Goal: Task Accomplishment & Management: Complete application form

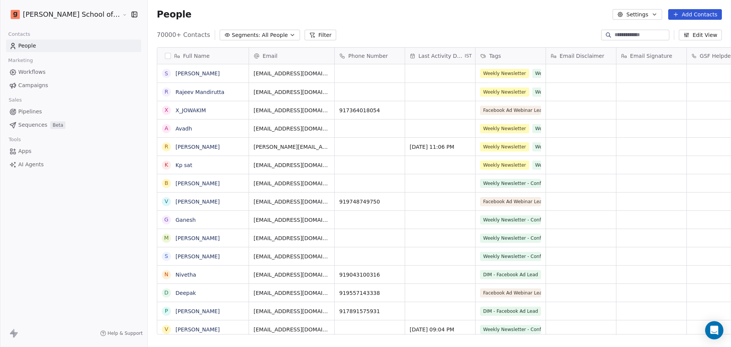
scroll to position [8, 8]
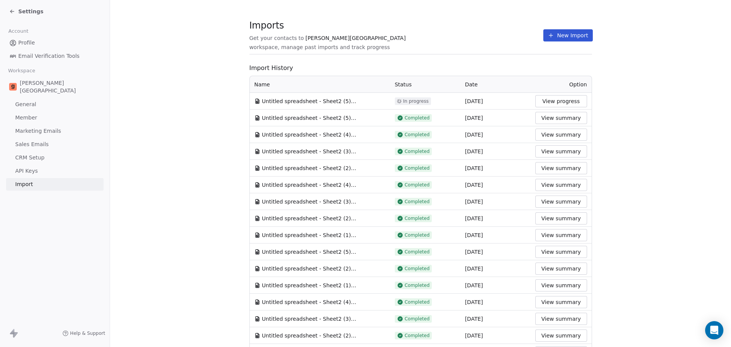
click at [571, 41] on button "New Import" at bounding box center [567, 35] width 49 height 12
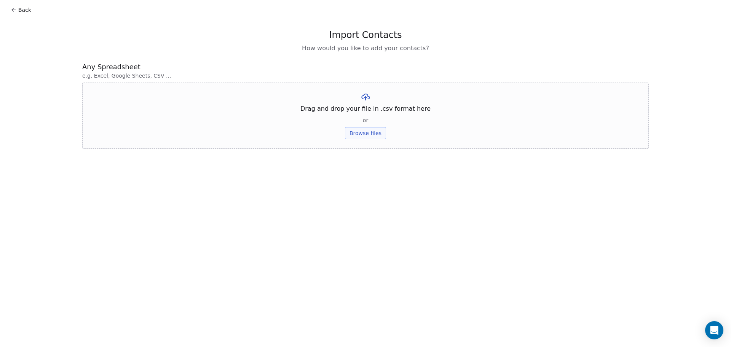
click at [376, 130] on button "Browse files" at bounding box center [365, 133] width 41 height 12
click at [367, 113] on button "Upload" at bounding box center [365, 112] width 28 height 12
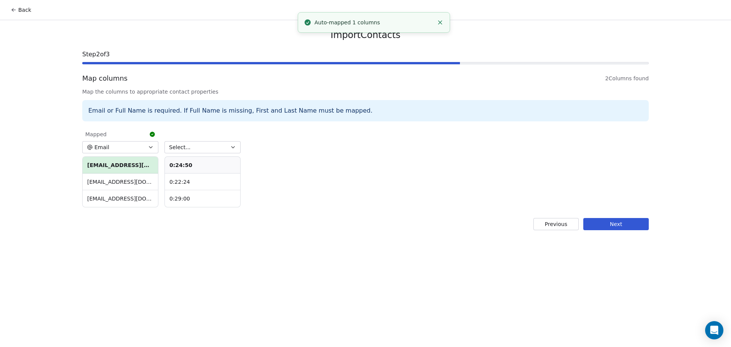
click at [211, 150] on button "Select..." at bounding box center [202, 147] width 76 height 12
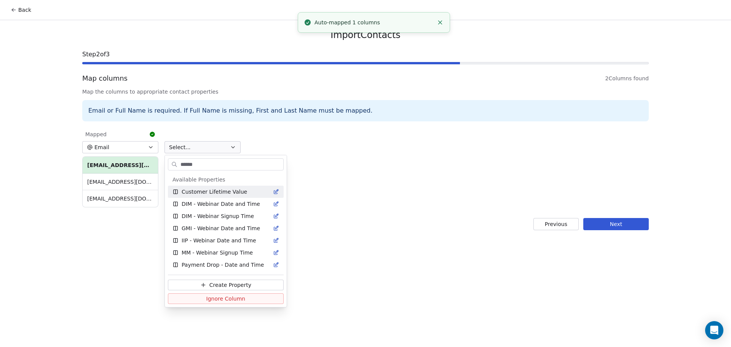
type input "*******"
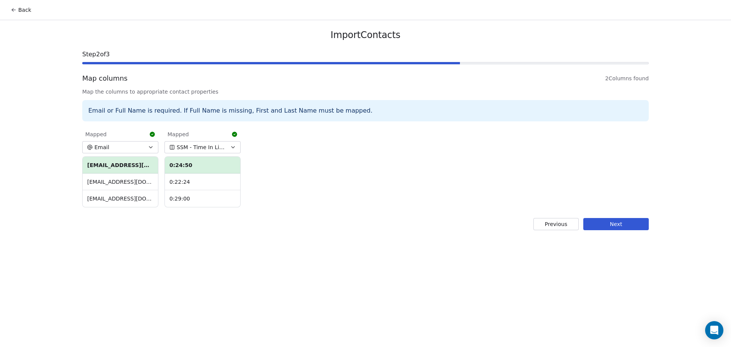
click at [610, 225] on button "Next" at bounding box center [615, 224] width 65 height 12
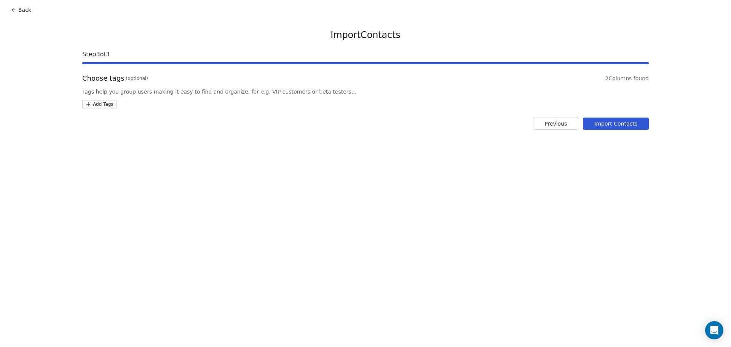
click at [97, 110] on div "Import Contacts Step 3 of 3 Choose tags (optional) 2 Columns found Tags help yo…" at bounding box center [365, 79] width 585 height 119
click at [97, 107] on html "Back Import Contacts Step 3 of 3 Choose tags (optional) 2 Columns found Tags he…" at bounding box center [365, 173] width 731 height 347
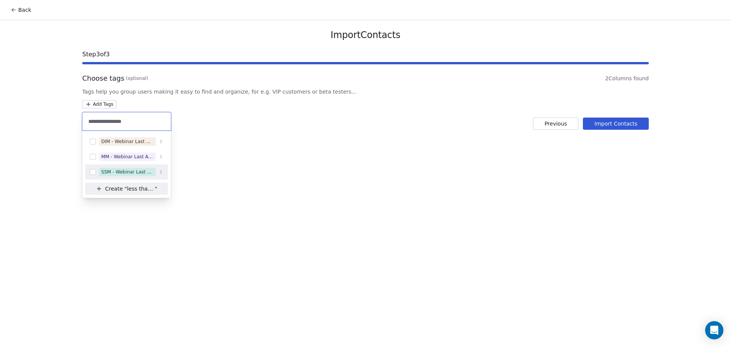
type input "**********"
click at [142, 179] on div "SSM - Webinar Last Attended (Less Than 30 mins)" at bounding box center [126, 171] width 83 height 15
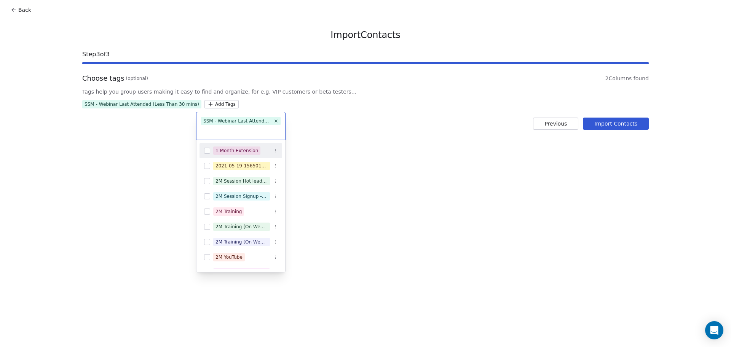
click at [321, 127] on html "Back Import Contacts Step 3 of 3 Choose tags (optional) 2 Columns found Tags he…" at bounding box center [365, 173] width 731 height 347
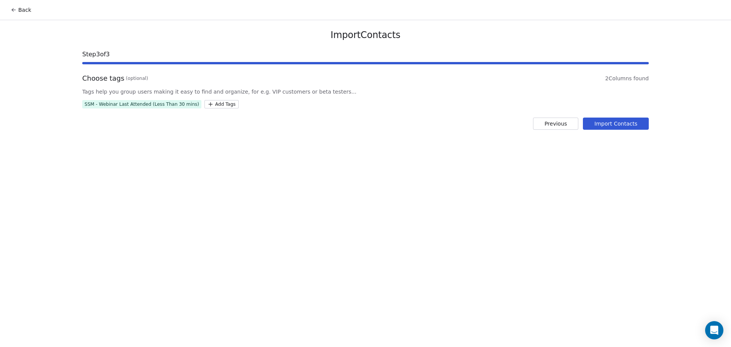
click at [626, 122] on button "Import Contacts" at bounding box center [616, 124] width 66 height 12
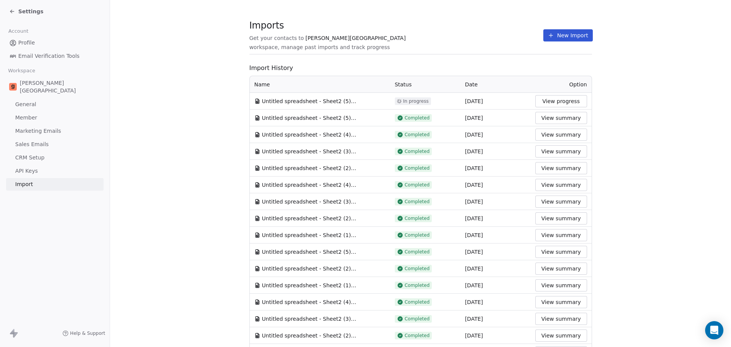
click at [564, 105] on button "View progress" at bounding box center [561, 101] width 52 height 12
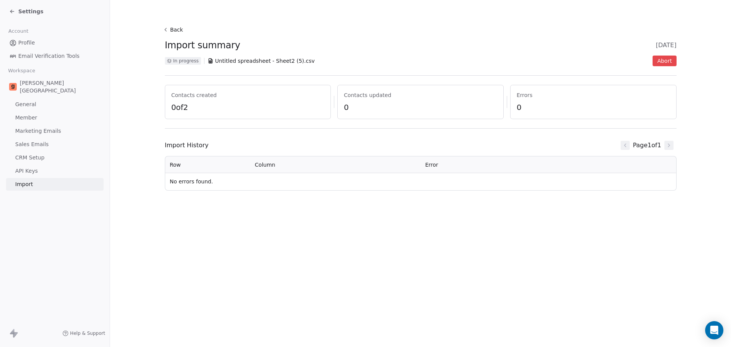
click at [663, 57] on button "Abort" at bounding box center [665, 61] width 24 height 11
click at [169, 31] on button "Back" at bounding box center [174, 30] width 24 height 14
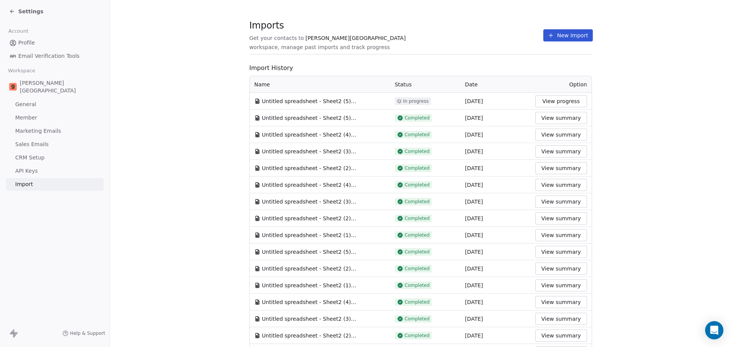
click at [554, 103] on button "View progress" at bounding box center [561, 101] width 52 height 12
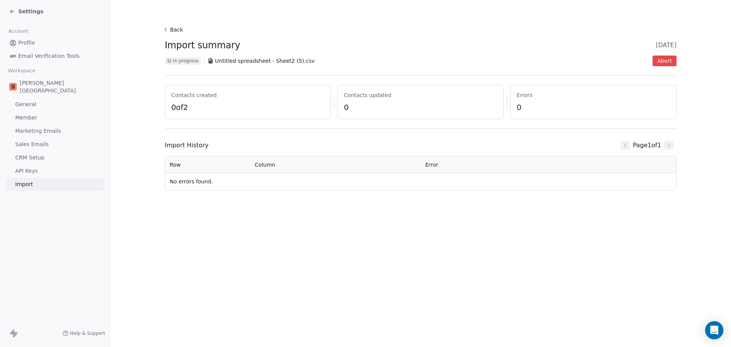
click at [667, 62] on button "Abort" at bounding box center [665, 61] width 24 height 11
click at [167, 32] on button "Back" at bounding box center [174, 30] width 24 height 14
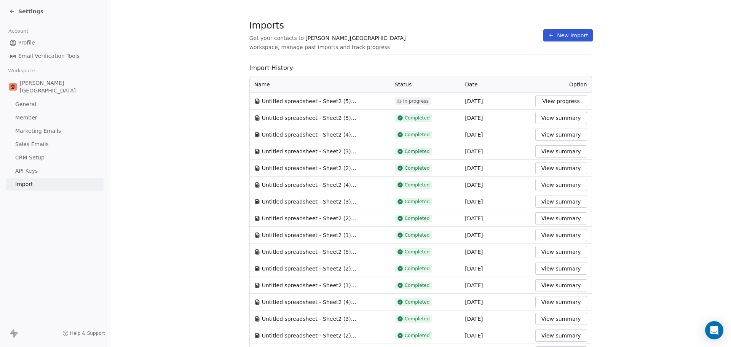
click at [21, 13] on span "Settings" at bounding box center [30, 12] width 25 height 8
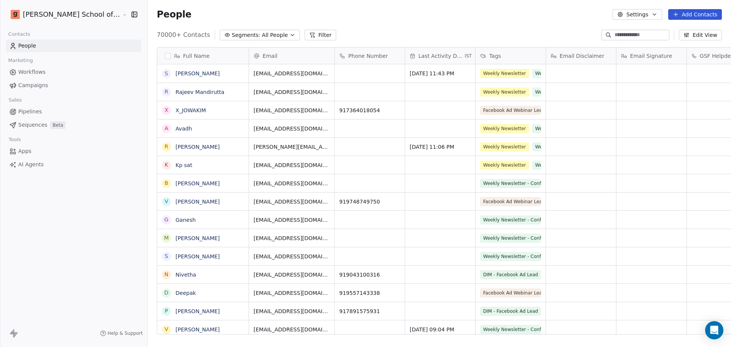
scroll to position [298, 605]
click at [623, 14] on icon "button" at bounding box center [620, 14] width 6 height 6
click at [638, 51] on span "Import" at bounding box center [643, 55] width 18 height 8
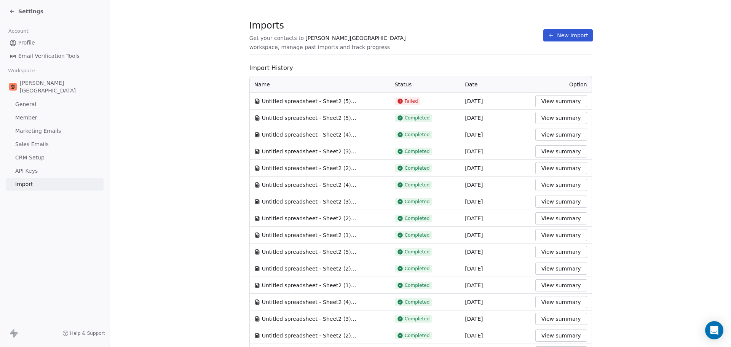
click at [543, 37] on button "New Import" at bounding box center [567, 35] width 49 height 12
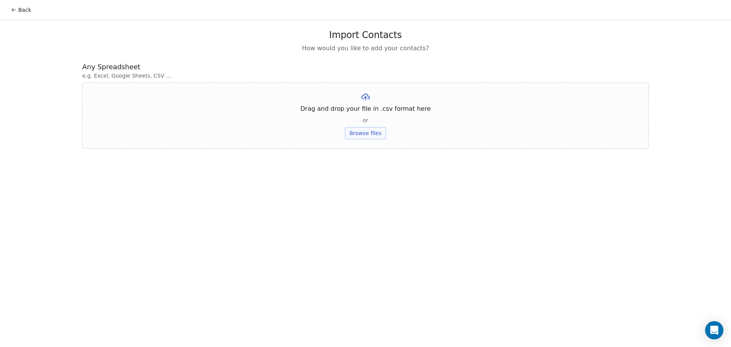
click at [366, 136] on button "Browse files" at bounding box center [365, 133] width 41 height 12
click at [365, 113] on button "Upload" at bounding box center [365, 112] width 28 height 12
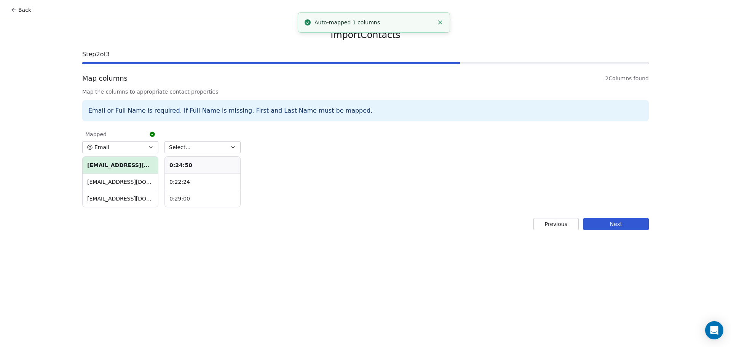
click at [146, 141] on button "Email" at bounding box center [120, 147] width 76 height 12
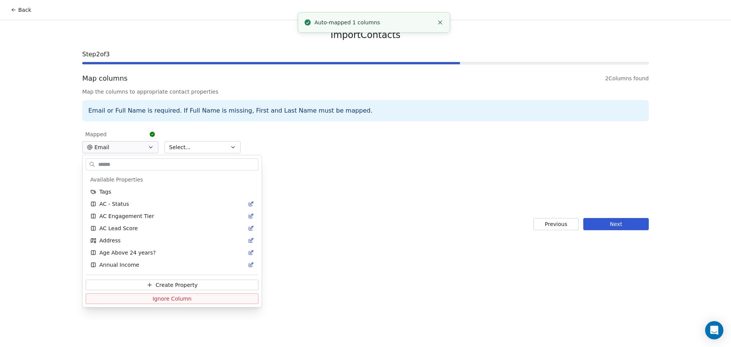
scroll to position [328, 0]
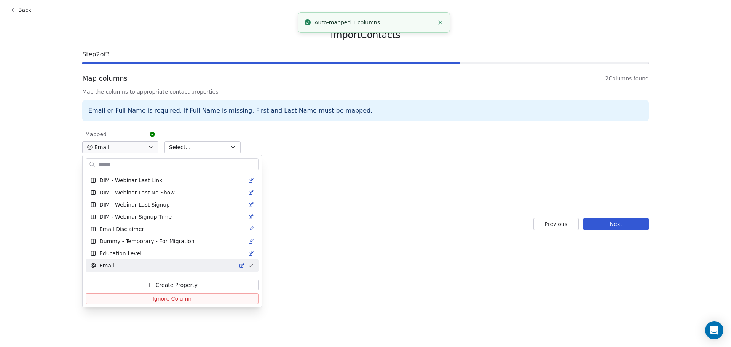
click at [190, 142] on html "Back Import Contacts Step 2 of 3 Map columns 2 Columns found Map the columns to…" at bounding box center [365, 173] width 731 height 347
click at [188, 148] on button "Select..." at bounding box center [202, 147] width 76 height 12
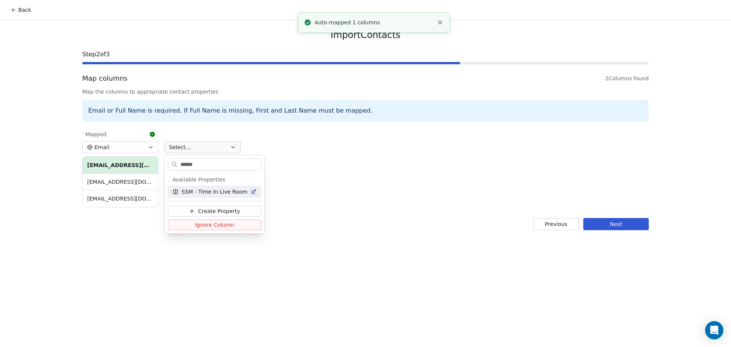
type input "*******"
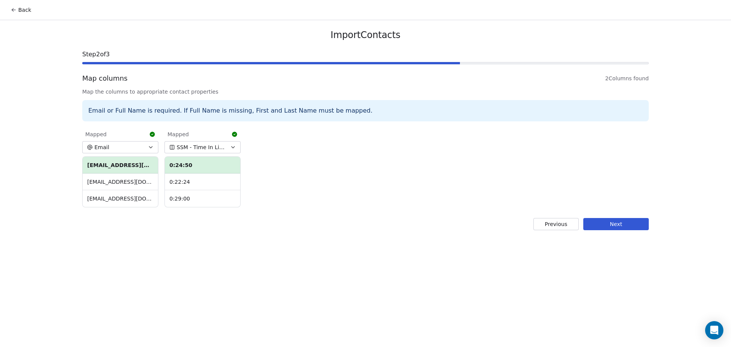
click at [630, 221] on button "Next" at bounding box center [615, 224] width 65 height 12
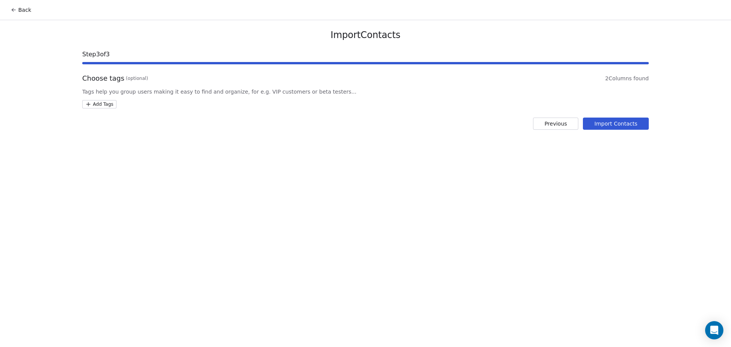
click at [105, 106] on html "Back Import Contacts Step 3 of 3 Choose tags (optional) 2 Columns found Tags he…" at bounding box center [365, 173] width 731 height 347
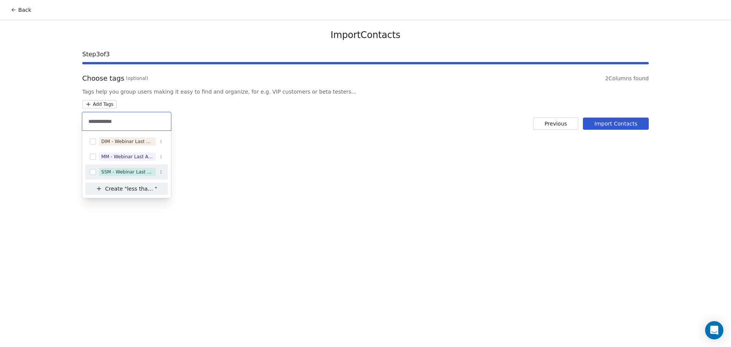
type input "**********"
click at [132, 172] on div "SSM - Webinar Last Attended (Less Than 30 mins)" at bounding box center [127, 172] width 52 height 7
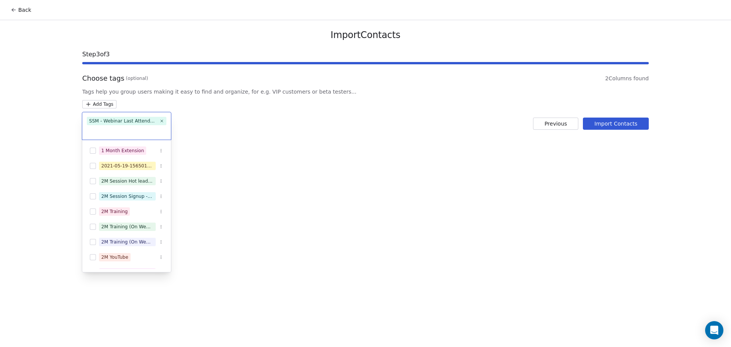
click at [368, 123] on html "Back Import Contacts Step 3 of 3 Choose tags (optional) 2 Columns found Tags he…" at bounding box center [365, 173] width 731 height 347
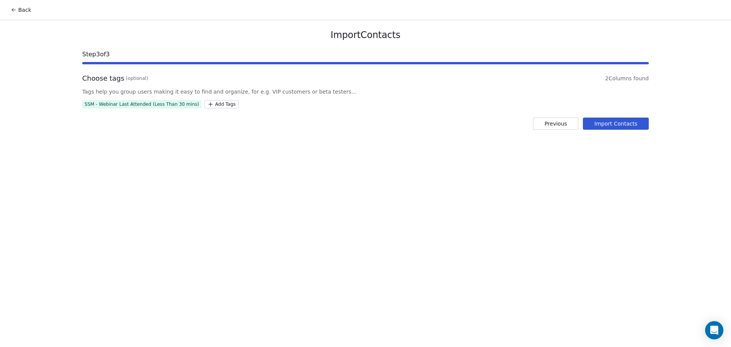
click at [607, 126] on button "Import Contacts" at bounding box center [616, 124] width 66 height 12
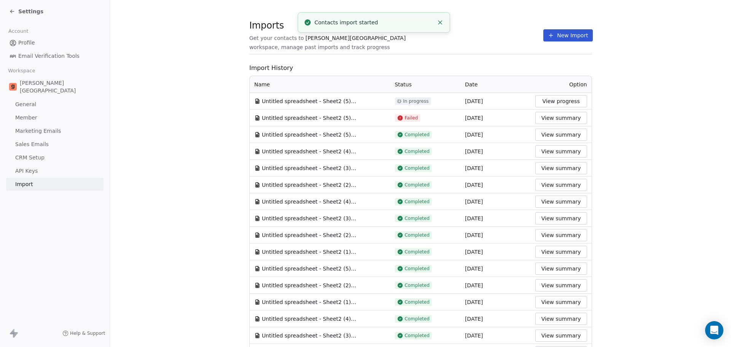
click at [24, 12] on span "Settings" at bounding box center [30, 12] width 25 height 8
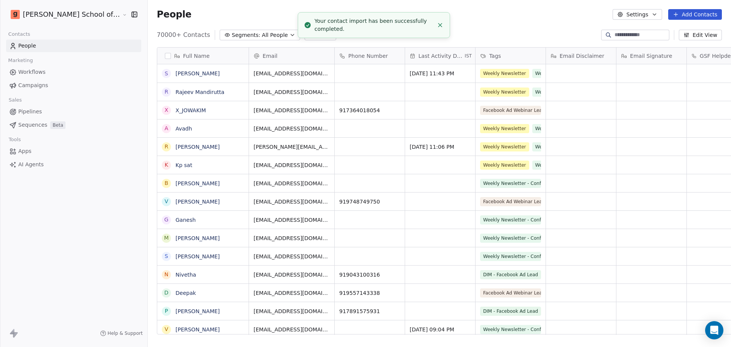
scroll to position [298, 605]
